Goal: Information Seeking & Learning: Learn about a topic

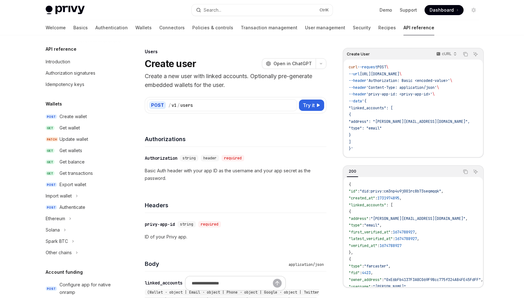
scroll to position [364, 0]
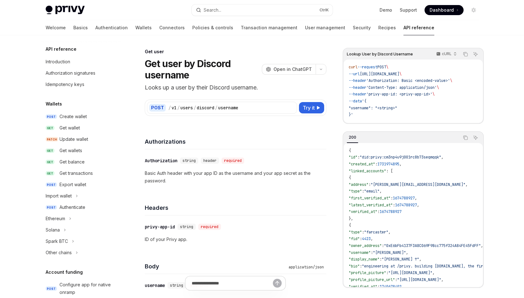
scroll to position [541, 0]
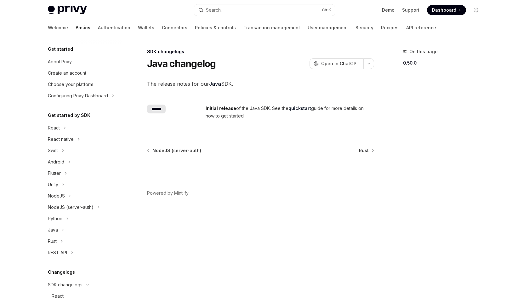
scroll to position [175, 0]
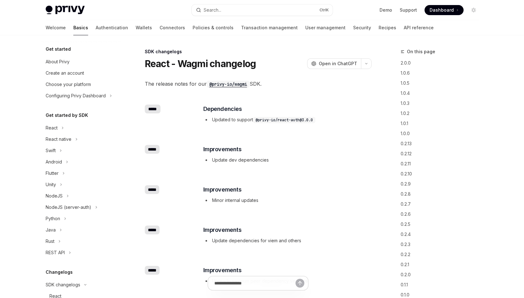
scroll to position [219, 0]
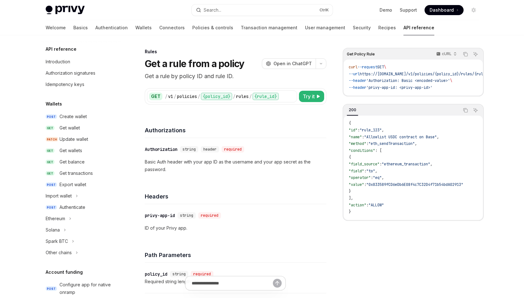
scroll to position [301, 0]
